Goal: Find specific page/section: Find specific page/section

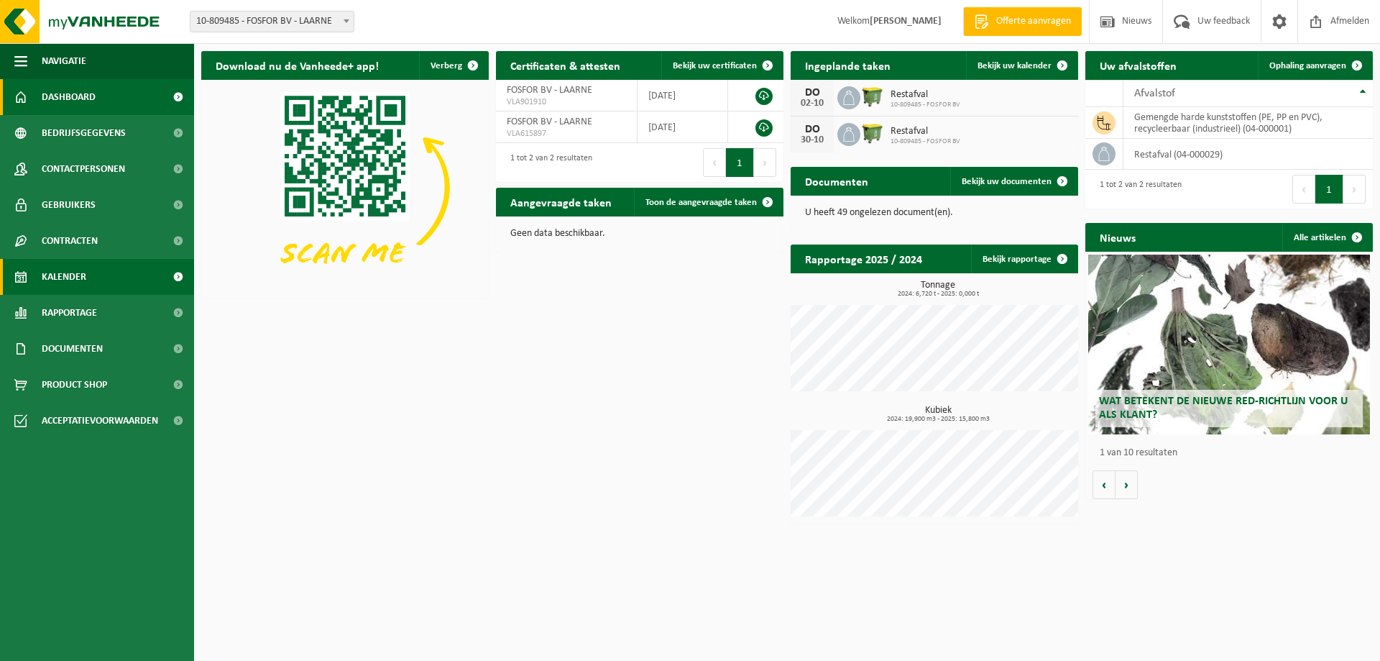
click at [75, 267] on span "Kalender" at bounding box center [64, 277] width 45 height 36
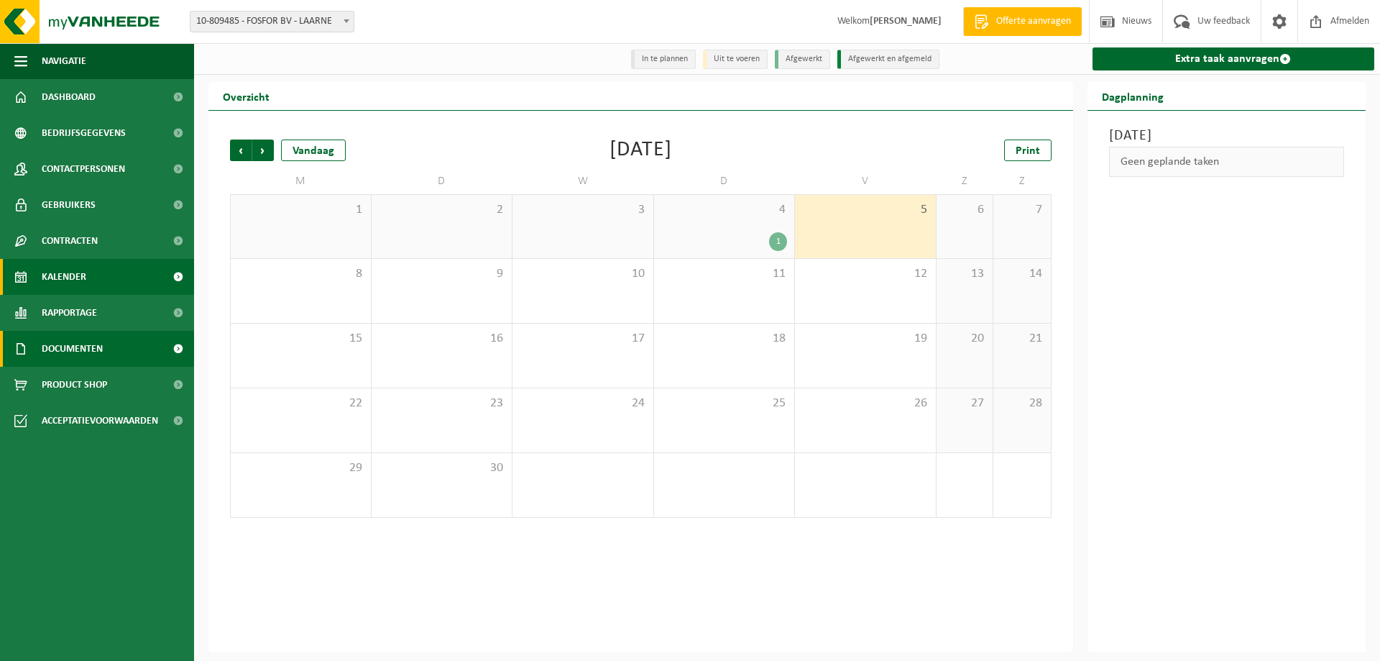
click at [66, 339] on span "Documenten" at bounding box center [72, 349] width 61 height 36
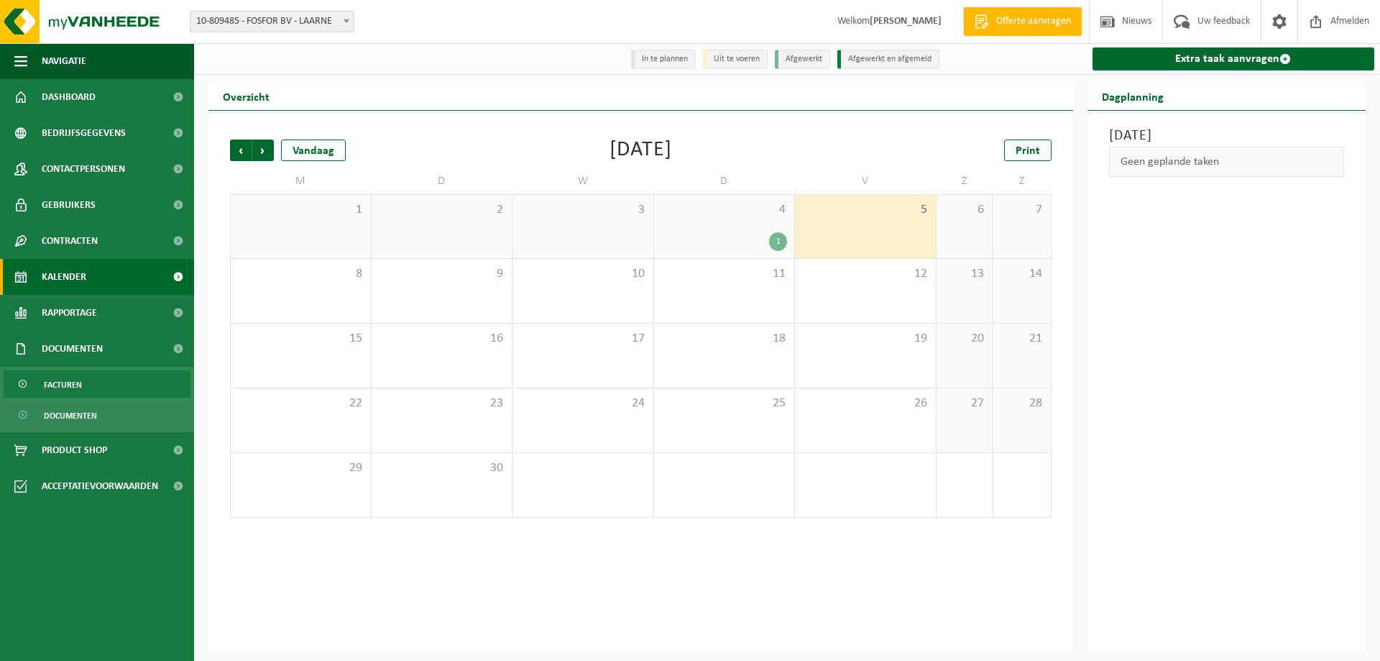
click at [67, 377] on span "Facturen" at bounding box center [63, 384] width 38 height 27
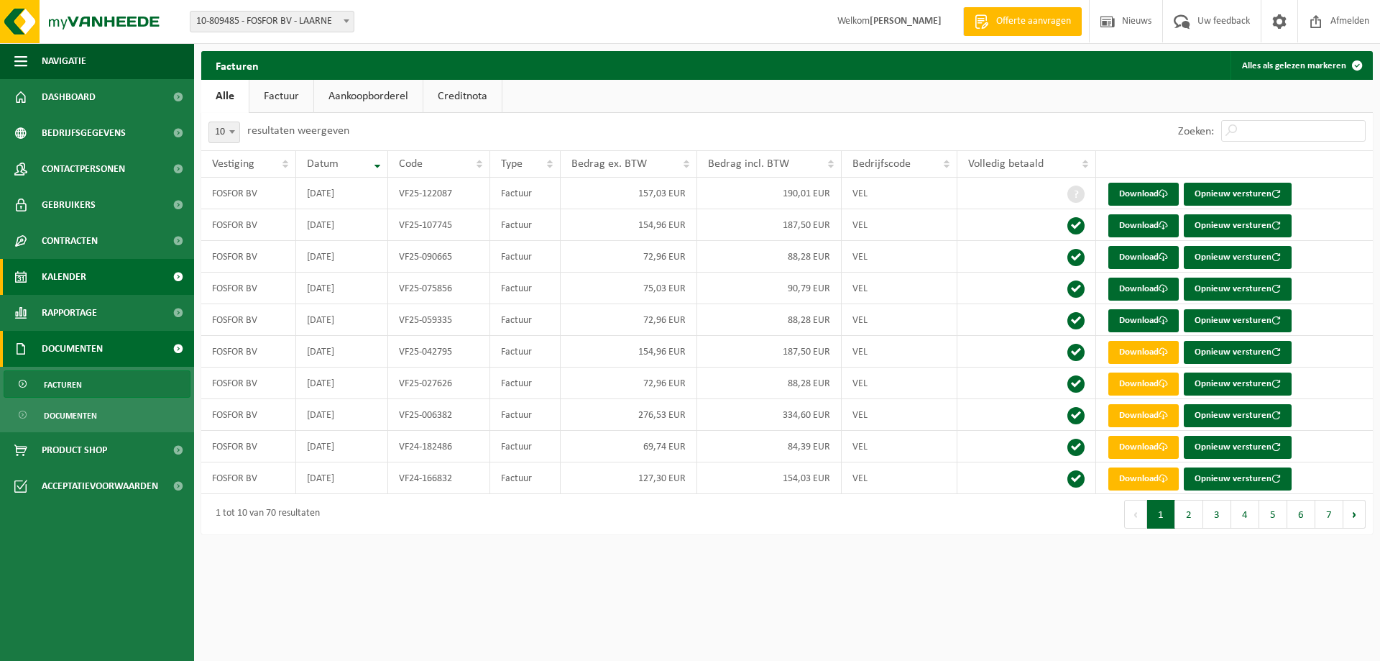
click at [79, 269] on span "Kalender" at bounding box center [64, 277] width 45 height 36
